Goal: Navigation & Orientation: Find specific page/section

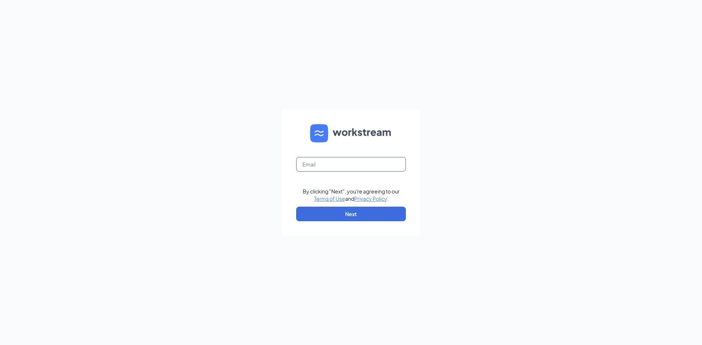
click at [334, 169] on input "text" at bounding box center [351, 164] width 110 height 15
type input "wendyscentreal@gmail.com"
click at [338, 216] on button "Next" at bounding box center [351, 214] width 110 height 15
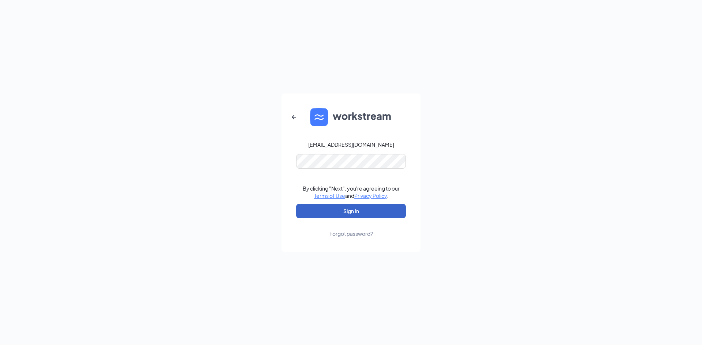
click at [357, 215] on button "Sign In" at bounding box center [351, 211] width 110 height 15
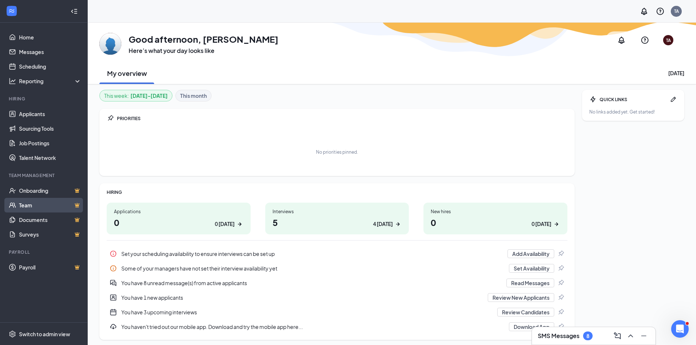
click at [60, 209] on link "Team" at bounding box center [50, 205] width 62 height 15
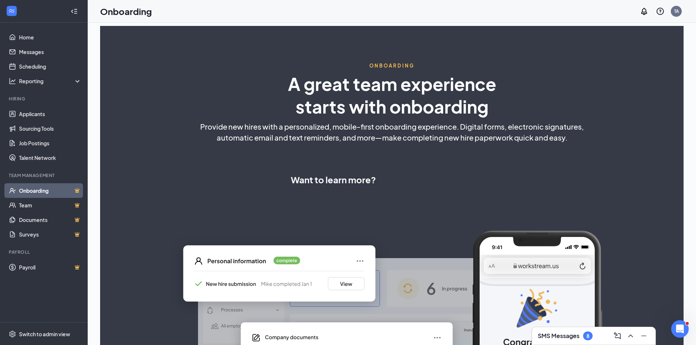
select select "US"
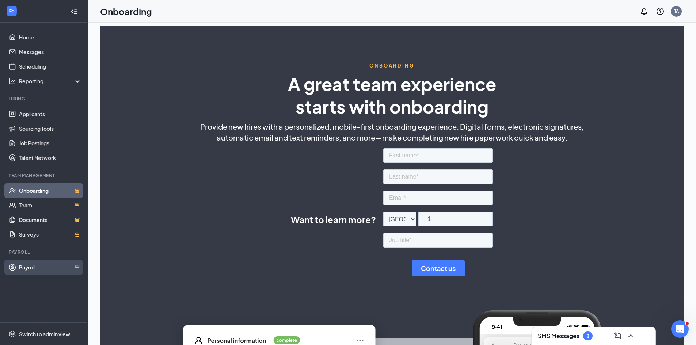
click at [35, 268] on link "Payroll" at bounding box center [50, 267] width 62 height 15
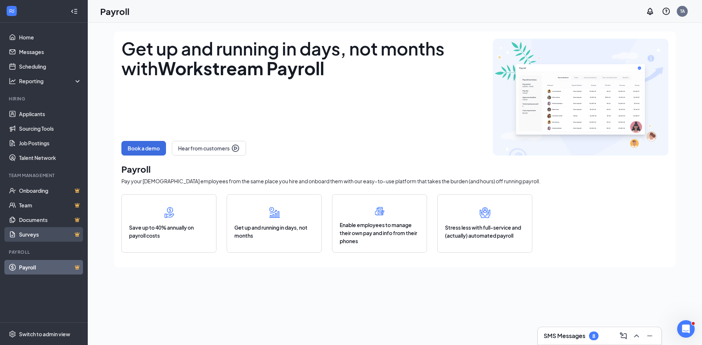
click at [40, 232] on link "Surveys" at bounding box center [50, 234] width 62 height 15
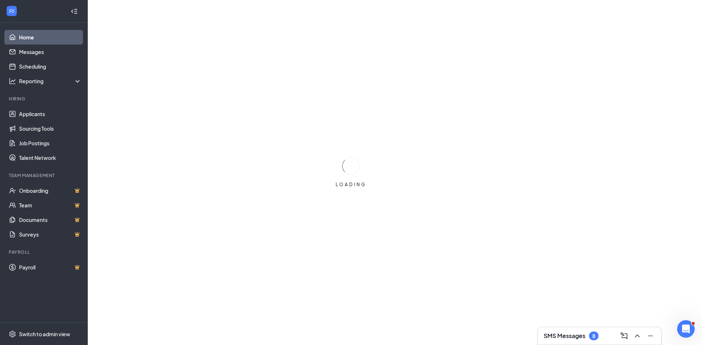
click at [57, 35] on link "Home" at bounding box center [50, 37] width 62 height 15
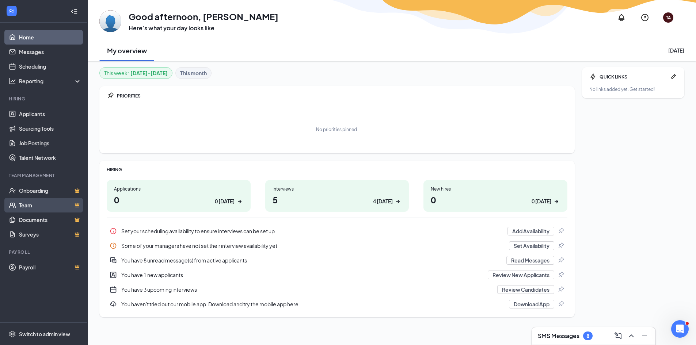
click at [19, 204] on link "Team" at bounding box center [50, 205] width 62 height 15
click at [133, 58] on div "My overview" at bounding box center [126, 50] width 55 height 22
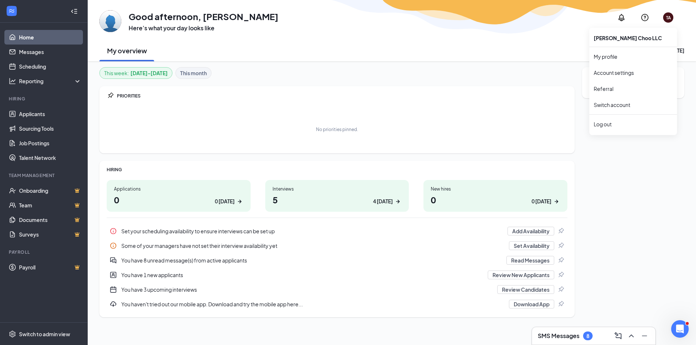
click at [666, 16] on div "TA" at bounding box center [668, 18] width 5 height 6
click at [456, 52] on div "My overview Tuesday, September 16" at bounding box center [391, 50] width 585 height 22
